Goal: Information Seeking & Learning: Learn about a topic

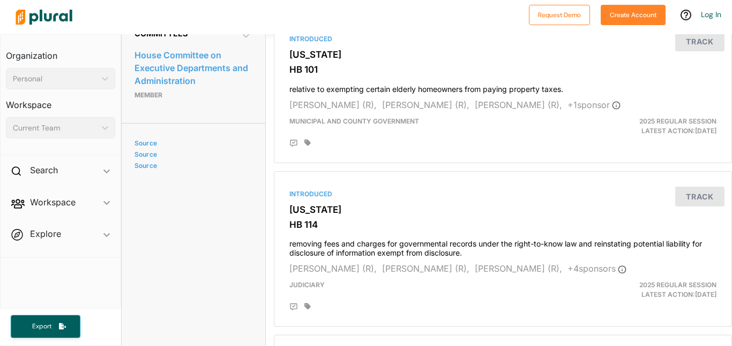
scroll to position [573, 0]
click at [52, 169] on h2 "Search" at bounding box center [44, 170] width 28 height 12
click at [67, 178] on div "Search ic_keyboard_arrow_down" at bounding box center [61, 172] width 120 height 29
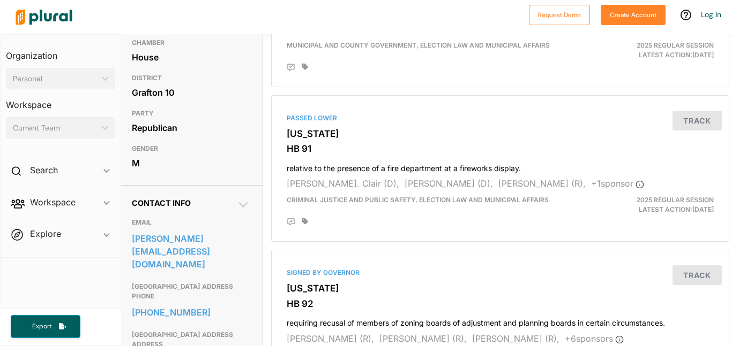
scroll to position [0, 3]
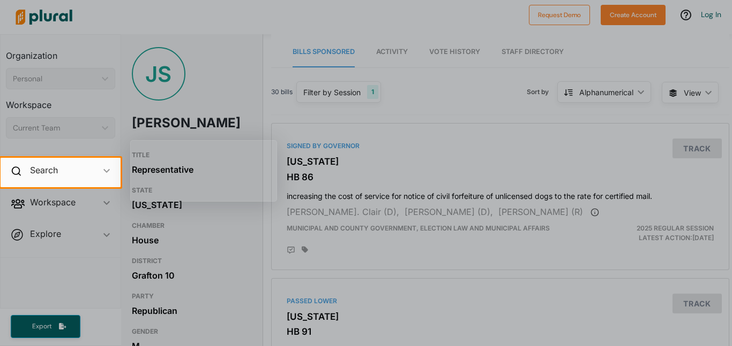
click at [467, 51] on div at bounding box center [366, 79] width 732 height 158
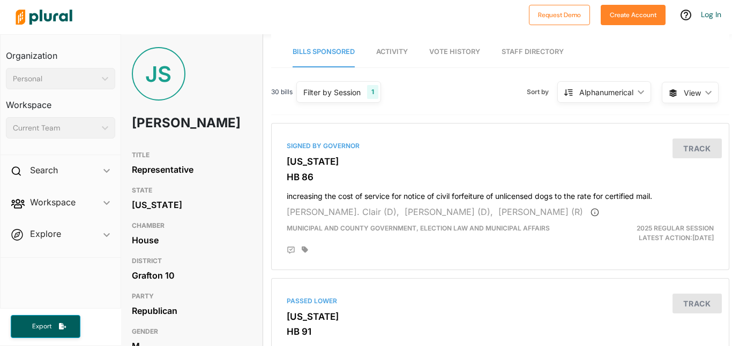
click at [450, 59] on link "Vote History" at bounding box center [454, 52] width 51 height 31
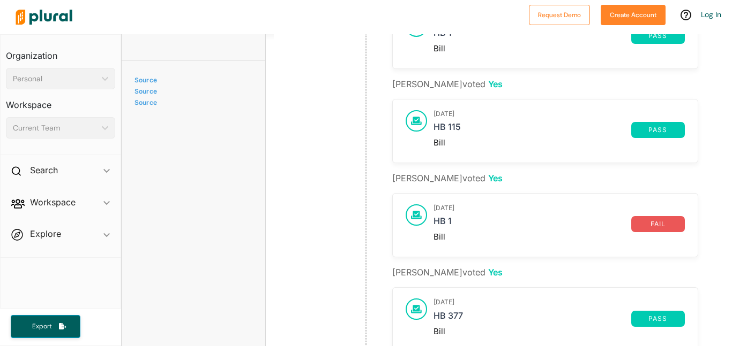
scroll to position [636, 0]
click at [439, 239] on div "Bill" at bounding box center [558, 237] width 251 height 10
click at [415, 212] on icon at bounding box center [416, 214] width 11 height 8
click at [445, 220] on link "HB 1" at bounding box center [532, 224] width 198 height 16
